Goal: Task Accomplishment & Management: Use online tool/utility

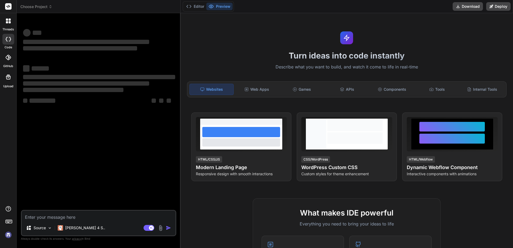
type textarea "x"
paste textarea "x = 1; function func() { this.x = 2; return x; } console.log(func());"
type textarea "x = 1; function func() { this.x = 2; return x; } console.log(func());"
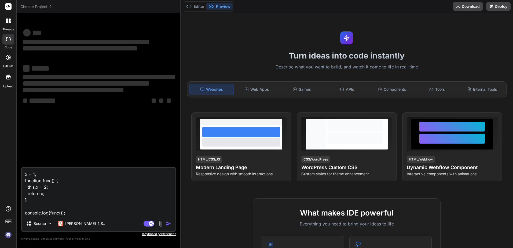
type textarea "x"
click at [58, 187] on textarea "x = 1; function func() { this.x = 2; return x; } console.log(func());" at bounding box center [99, 192] width 154 height 48
type textarea "x = 1; function func() { this.x = 2; return x; } console.log(func());"
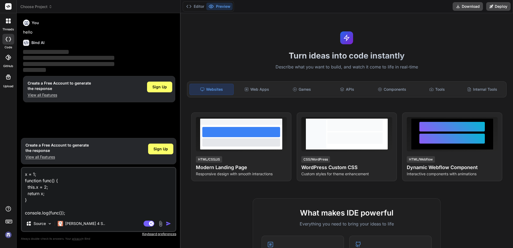
click at [167, 224] on img "button" at bounding box center [168, 223] width 5 height 5
click at [153, 223] on rect at bounding box center [151, 223] width 5 height 5
click at [170, 224] on img "button" at bounding box center [168, 223] width 5 height 5
drag, startPoint x: 112, startPoint y: 173, endPoint x: 80, endPoint y: 186, distance: 34.4
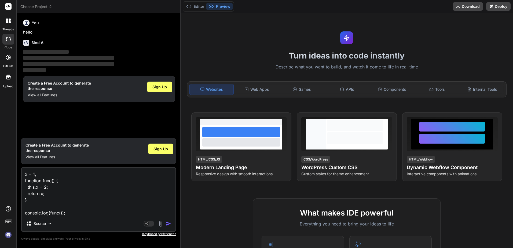
click at [80, 186] on textarea "x = 1; function func() { this.x = 2; return x; } console.log(func());" at bounding box center [99, 192] width 154 height 48
click at [156, 85] on span "Sign Up" at bounding box center [159, 86] width 14 height 5
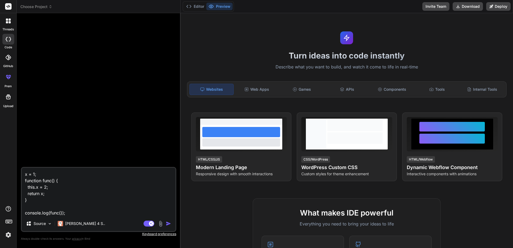
type textarea "x"
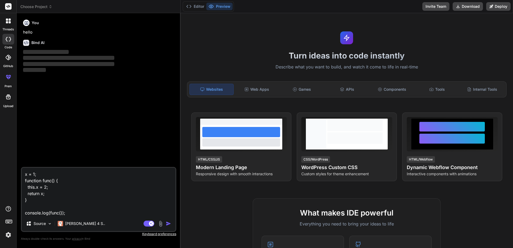
paste textarea "let arr = Array.from(Array(10).keys()); function func(a) { console.log(argument…"
type textarea "let arr = Array.from(Array(10).keys()); function func(a) { console.log(argument…"
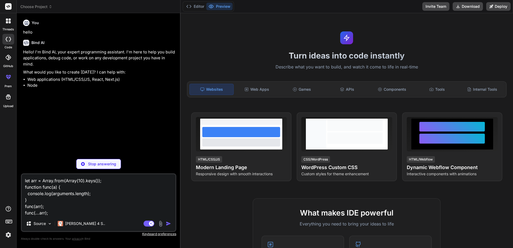
type textarea "x"
type textarea "let arr = Array.from(Array(10).keys()); function func(a) { console.log(argument…"
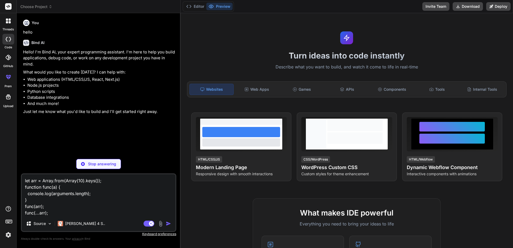
click at [103, 166] on p "Stop answering" at bounding box center [102, 163] width 28 height 5
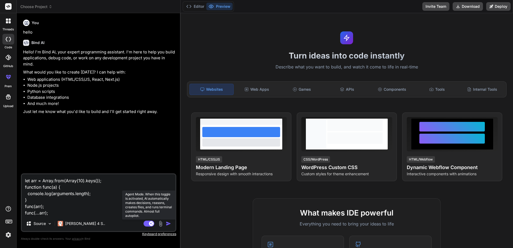
click at [143, 222] on icon at bounding box center [148, 223] width 11 height 6
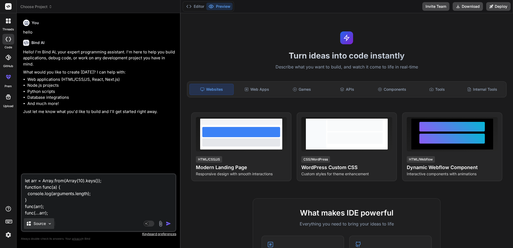
click at [42, 225] on p "Source" at bounding box center [40, 223] width 12 height 5
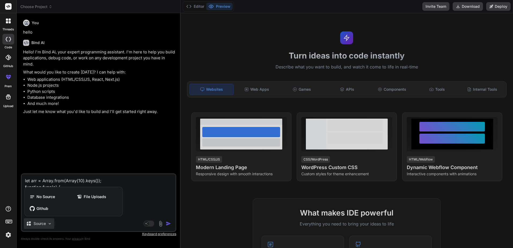
click at [144, 195] on div at bounding box center [256, 124] width 513 height 248
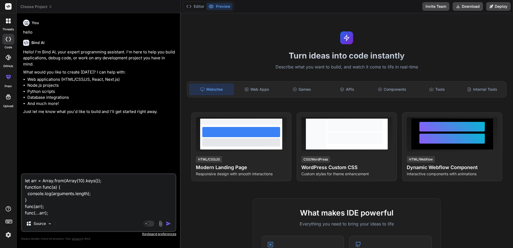
click at [169, 222] on img "button" at bounding box center [168, 223] width 5 height 5
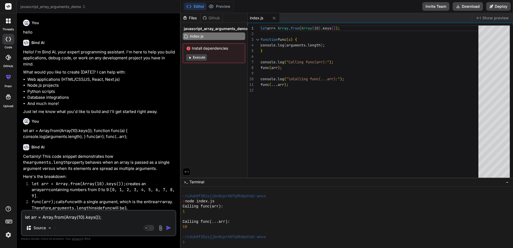
scroll to position [25, 0]
click at [484, 18] on span "Show preview" at bounding box center [495, 17] width 26 height 5
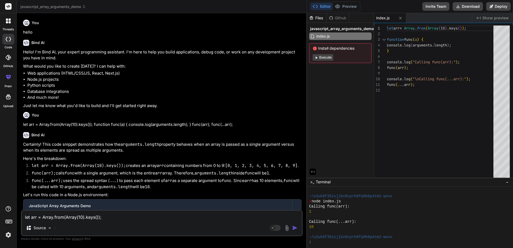
type textarea "x"
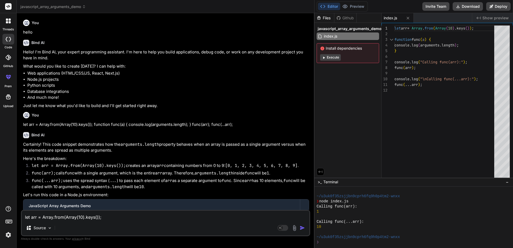
drag, startPoint x: 180, startPoint y: 60, endPoint x: 357, endPoint y: 56, distance: 177.0
click at [357, 56] on div "javascript_array_arguments_demo Created with Pixso. Bind AI Web Search Created …" at bounding box center [265, 124] width 496 height 248
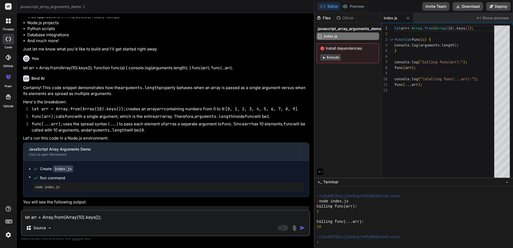
scroll to position [101, 0]
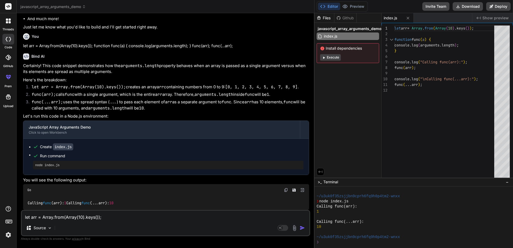
click at [78, 216] on textarea "let arr = Array.from(Array(10).keys()); function func(a) { console.log(argument…" at bounding box center [165, 215] width 287 height 10
paste textarea "let arr = Array.from(Array(10).keys()); function func(a) { console.log(argument…"
type textarea "let arr = Array.from(Array(10).keys()); function func(a) { console.log(argument…"
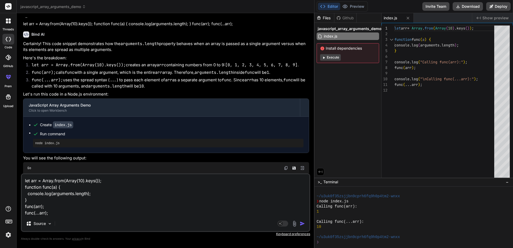
type textarea "x"
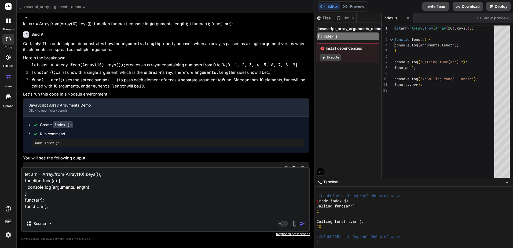
type textarea "let arr = Array.from(Array(10).keys()); function func(a) { console.log(argument…"
type textarea "x"
type textarea "let arr = Array.from(Array(10).keys()); function func(a) { console.log(argument…"
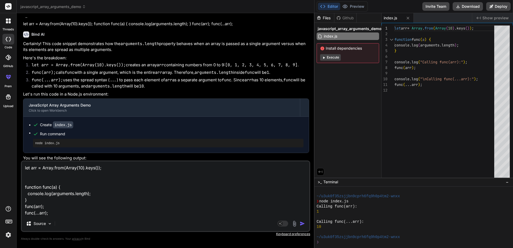
type textarea "x"
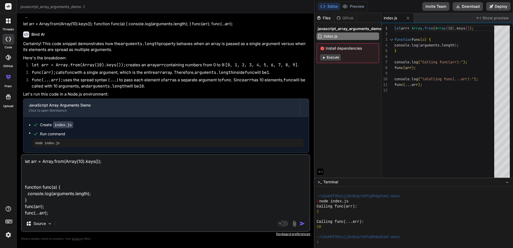
type textarea "let arr = Array.from(Array(10).keys()); c function func(a) { console.log(argume…"
type textarea "x"
type textarea "let arr = Array.from(Array(10).keys()); co function func(a) { console.log(argum…"
type textarea "x"
type textarea "let arr = Array.from(Array(10).keys()); con function func(a) { console.log(argu…"
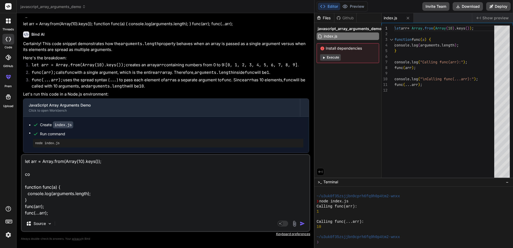
type textarea "x"
type textarea "let arr = Array.from(Array(10).keys()); cons function func(a) { console.log(arg…"
type textarea "x"
type textarea "let arr = Array.from(Array(10).keys()); conso function func(a) { console.log(ar…"
type textarea "x"
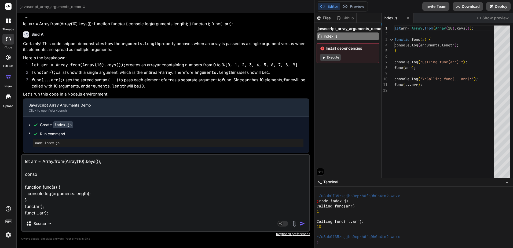
type textarea "let arr = Array.from(Array(10).keys()); consol function func(a) { console.log(a…"
type textarea "x"
type textarea "let arr = Array.from(Array(10).keys()); console function func(a) { console.log(…"
type textarea "x"
type textarea "let arr = Array.from(Array(10).keys()); console. function func(a) { console.log…"
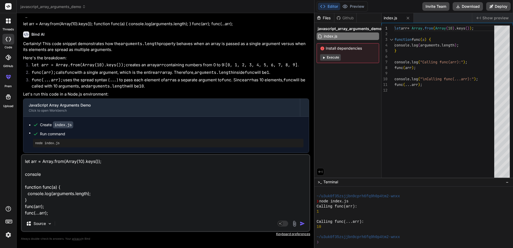
type textarea "x"
type textarea "let arr = Array.from(Array(10).keys()); console.l function func(a) { console.lo…"
type textarea "x"
type textarea "let arr = Array.from(Array(10).keys()); console.lo function func(a) { console.l…"
type textarea "x"
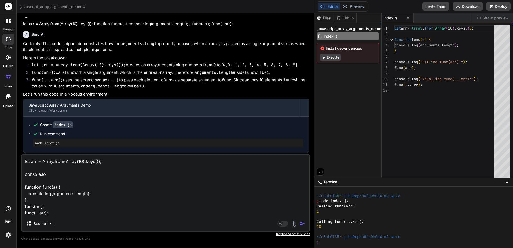
type textarea "let arr = Array.from(Array(10).keys()); console.log function func(a) { console.…"
type textarea "x"
type textarea "let arr = Array.from(Array(10).keys()); console.log( function func(a) { console…"
type textarea "x"
type textarea "let arr = Array.from(Array(10).keys()); console.log(: function func(a) { consol…"
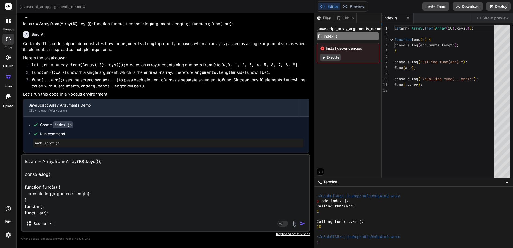
type textarea "x"
type textarea "let arr = Array.from(Array(10).keys()); console.log( function func(a) { console…"
type textarea "x"
type textarea "let arr = Array.from(Array(10).keys()); console.log(" function func(a) { consol…"
type textarea "x"
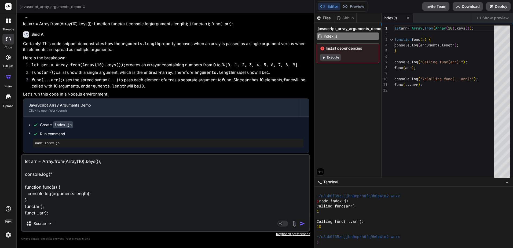
type textarea "let arr = Array.from(Array(10).keys()); console.log("a function func(a) { conso…"
type textarea "x"
type textarea "let arr = Array.from(Array(10).keys()); console.log("ar function func(a) { cons…"
type textarea "x"
type textarea "let arr = Array.from(Array(10).keys()); console.log("arr function func(a) { con…"
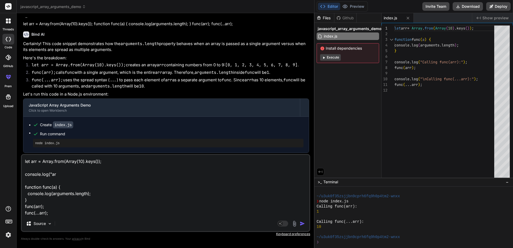
type textarea "x"
type textarea "let arr = Array.from(Array(10).keys()); console.log("arr" function func(a) { co…"
type textarea "x"
type textarea "let arr = Array.from(Array(10).keys()); console.log("arr", function func(a) { c…"
type textarea "x"
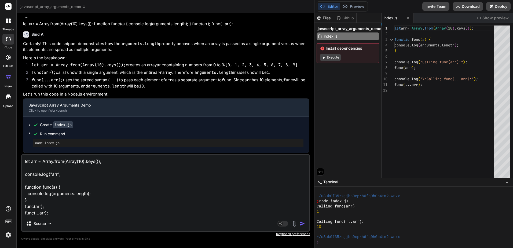
type textarea "let arr = Array.from(Array(10).keys()); console.log("arr", function func(a) { c…"
type textarea "x"
type textarea "let arr = Array.from(Array(10).keys()); console.log("arr", a function func(a) {…"
type textarea "x"
type textarea "let arr = Array.from(Array(10).keys()); console.log("arr", ar function func(a) …"
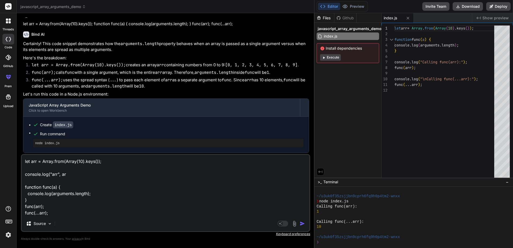
type textarea "x"
type textarea "let arr = Array.from(Array(10).keys()); console.log("arr", arr function func(a)…"
type textarea "x"
type textarea "let arr = Array.from(Array(10).keys()); console.log("arr", arr) function func(a…"
type textarea "x"
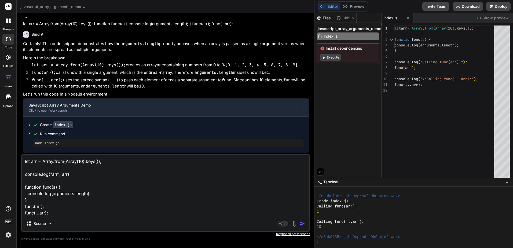
type textarea "let arr = Array.from(Array(10).keys()); console.log("arr", arr); function func(…"
type textarea "x"
type textarea "let arr = Array.from(Array(10).keys()); console.log("arr", arr); function func(…"
click at [304, 224] on img "button" at bounding box center [301, 223] width 5 height 5
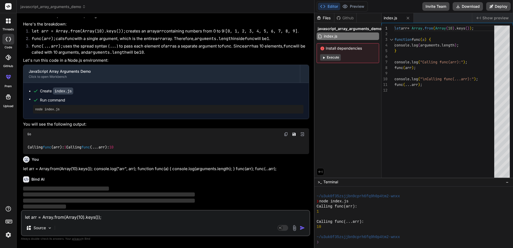
scroll to position [156, 0]
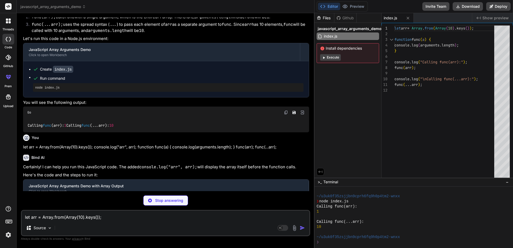
type textarea "x"
type textarea "console.log("\nCalling func(...arr):"); func(...arr);"
type textarea "x"
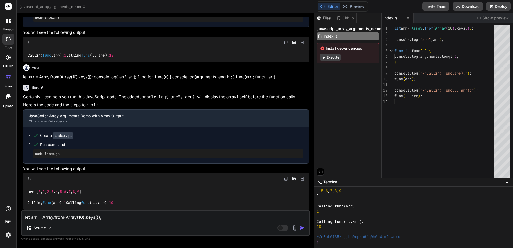
scroll to position [286, 0]
click at [137, 218] on textarea "let arr = Array.from(Array(10).keys()); console.log("arr", arr); function func(…" at bounding box center [165, 215] width 287 height 10
paste textarea "function func(a, b) { arguments[1] = 2; console.log(b); } func(1);"
type textarea "function func(a, b) { arguments[1] = 2; console.log(b); } func(1);"
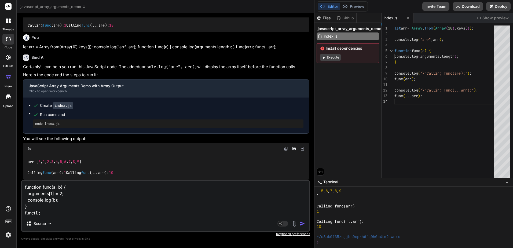
type textarea "x"
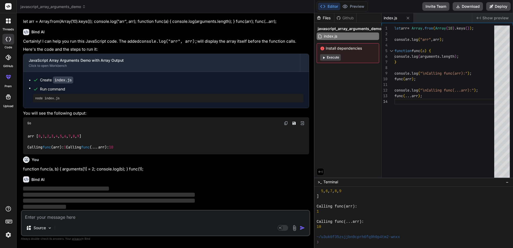
scroll to position [342, 0]
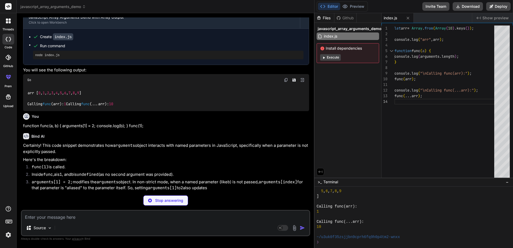
type textarea "x"
type textarea "function func(a, b) { arguments[1] = 2; console.log(b); } func(1);"
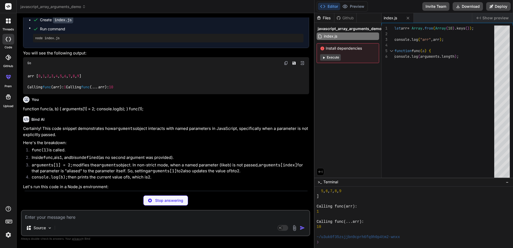
type textarea "x"
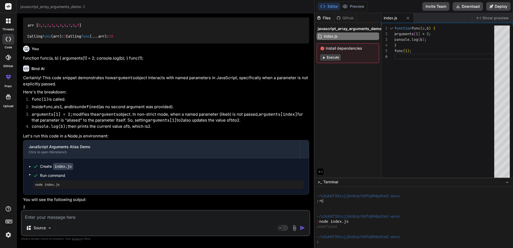
scroll to position [452, 0]
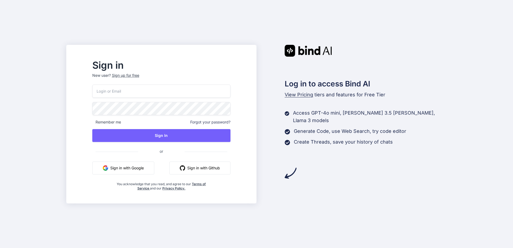
click at [214, 88] on input "email" at bounding box center [161, 90] width 138 height 13
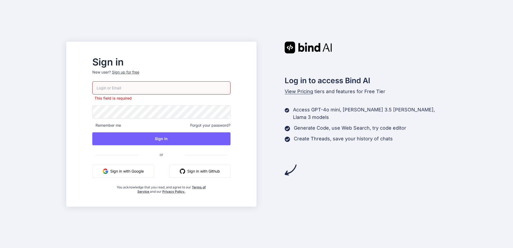
click at [212, 123] on span "Forgot your password?" at bounding box center [210, 125] width 40 height 5
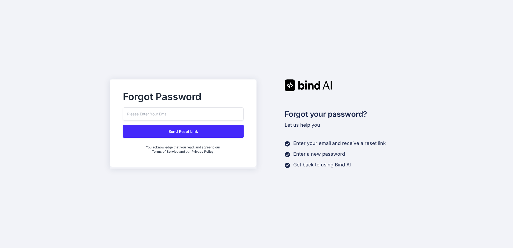
click at [192, 108] on input "email" at bounding box center [183, 113] width 121 height 13
type input "[EMAIL_ADDRESS][DOMAIN_NAME]"
click at [179, 135] on button "Send Reset Link" at bounding box center [183, 131] width 121 height 13
click at [180, 134] on button "Send Reset Link" at bounding box center [183, 131] width 121 height 13
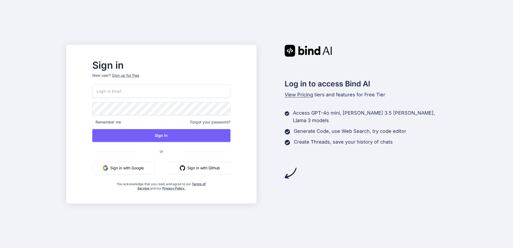
click at [114, 85] on input "email" at bounding box center [161, 90] width 138 height 13
type input "[EMAIL_ADDRESS][DOMAIN_NAME]"
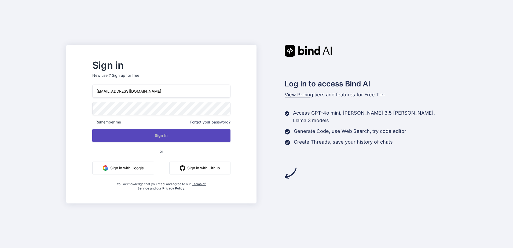
click at [162, 139] on button "Sign In" at bounding box center [161, 135] width 138 height 13
